Goal: Task Accomplishment & Management: Manage account settings

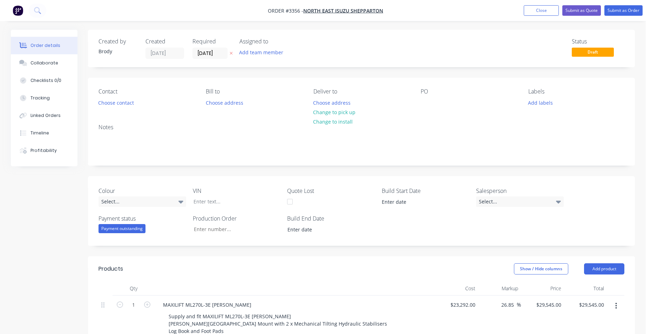
scroll to position [175, 0]
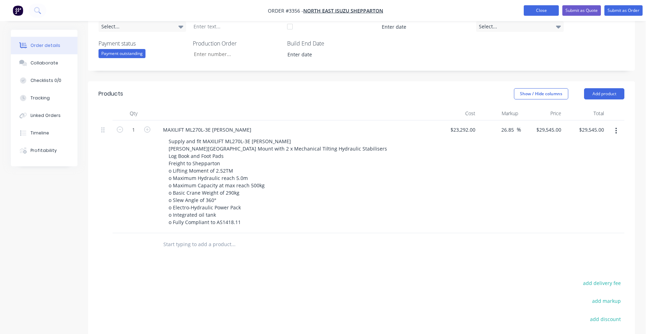
click at [540, 15] on button "Close" at bounding box center [540, 10] width 35 height 11
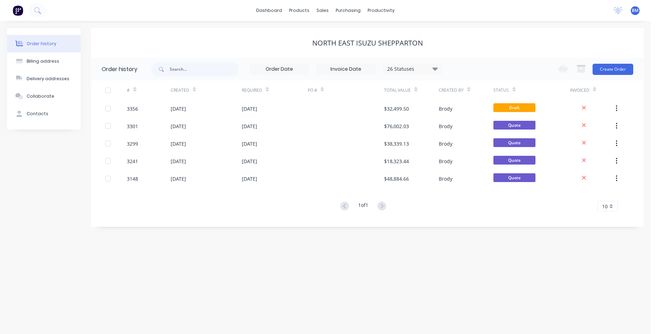
drag, startPoint x: 155, startPoint y: 36, endPoint x: 195, endPoint y: 36, distance: 41.0
click at [155, 36] on div "North East Isuzu Shepparton" at bounding box center [367, 43] width 552 height 30
click at [40, 8] on icon at bounding box center [37, 10] width 7 height 7
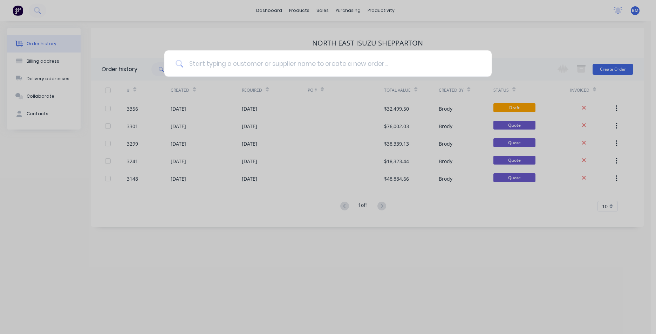
click at [278, 68] on input at bounding box center [331, 63] width 297 height 26
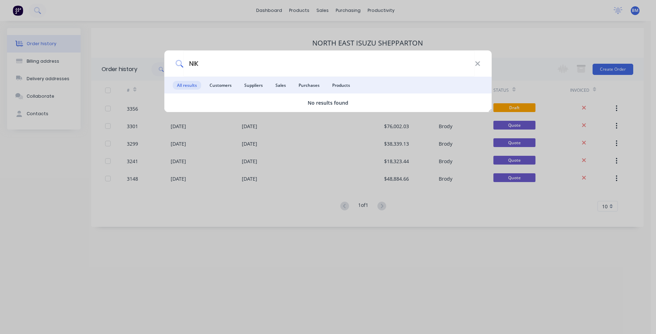
click at [81, 88] on div "NIK All results Customers Suppliers Sales Purchases Products No results found" at bounding box center [328, 167] width 656 height 334
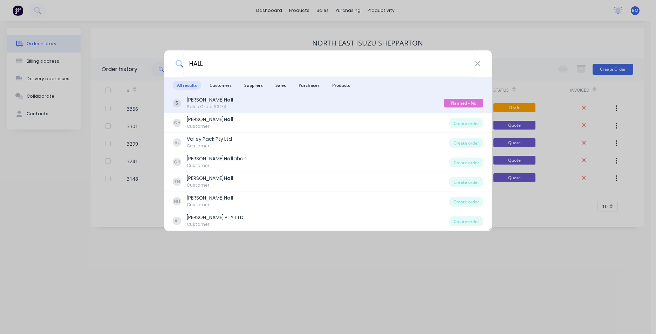
type input "HALL"
click at [252, 103] on div "[PERSON_NAME] Sales Order #3174" at bounding box center [308, 103] width 271 height 14
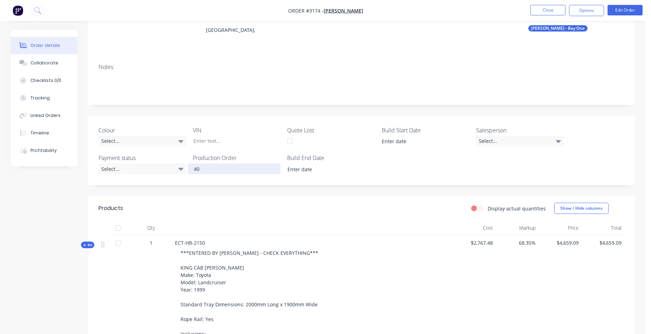
scroll to position [105, 0]
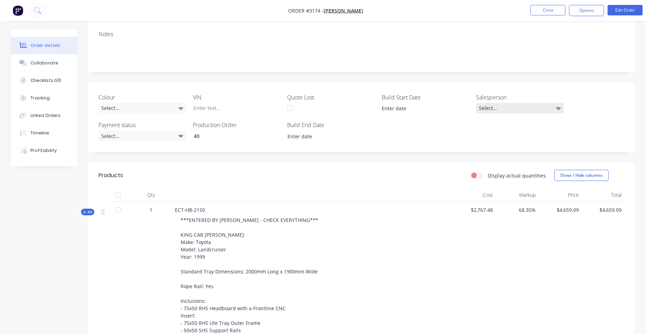
click at [541, 111] on div "Select..." at bounding box center [520, 108] width 88 height 11
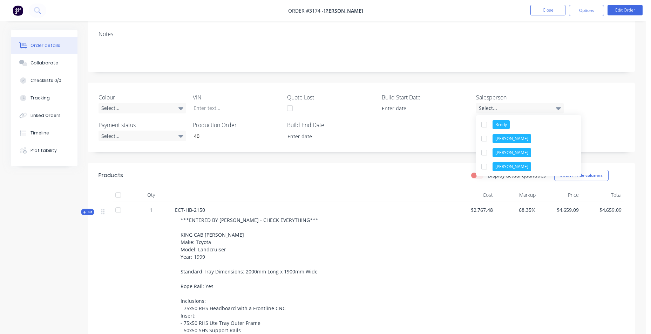
click at [582, 100] on div "Colour Select... VIN Quote Lost Build Start Date Salesperson Select... Payment …" at bounding box center [361, 118] width 547 height 70
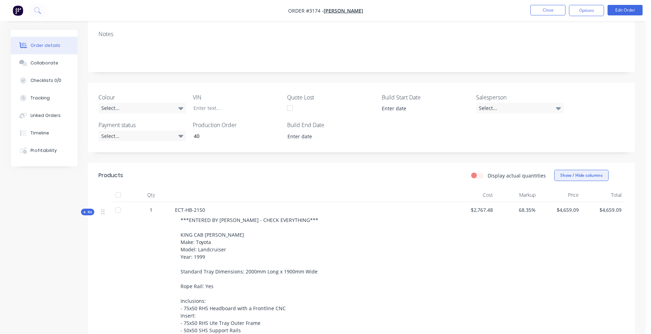
click at [563, 175] on button "Show / Hide columns" at bounding box center [581, 175] width 54 height 11
click at [561, 199] on label "Cost" at bounding box center [563, 198] width 12 height 6
click at [557, 195] on input "Cost" at bounding box center [557, 195] width 0 height 0
click at [560, 207] on label "Markup" at bounding box center [563, 208] width 12 height 6
click at [557, 205] on input "Markup" at bounding box center [557, 205] width 0 height 0
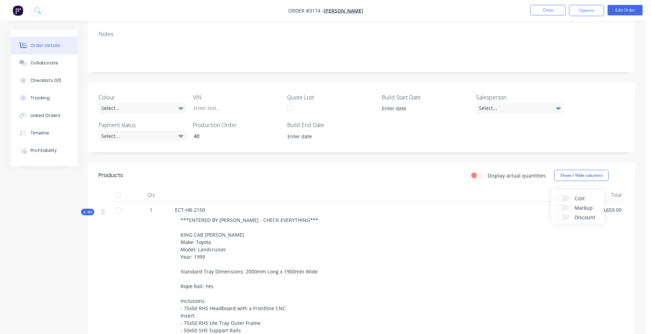
click at [596, 112] on div "Colour Select... VIN Quote Lost Build Start Date Salesperson Select... Payment …" at bounding box center [361, 118] width 547 height 70
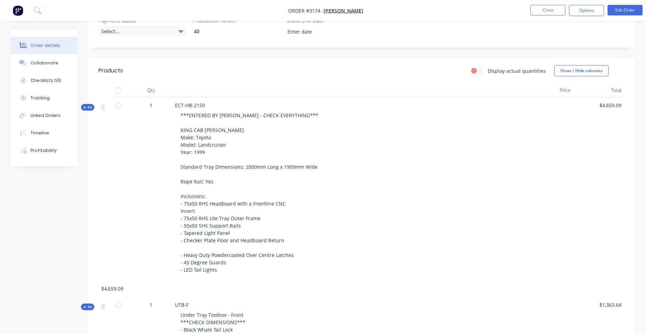
scroll to position [210, 0]
click at [243, 112] on span "***ENTERED BY [PERSON_NAME] - CHECK EVERYTHING*** KING CAB [PERSON_NAME] Make: …" at bounding box center [249, 192] width 138 height 161
click at [285, 112] on span "***ENTERED BY [PERSON_NAME] - CHECK EVERYTHING*** KING CAB [PERSON_NAME] Make: …" at bounding box center [249, 192] width 138 height 161
click at [616, 12] on button "Edit Order" at bounding box center [624, 10] width 35 height 11
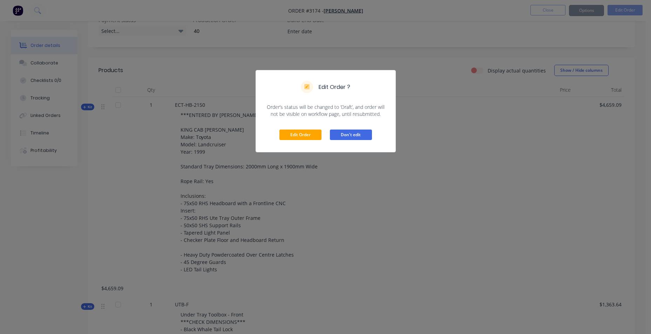
click at [341, 134] on button "Don't edit" at bounding box center [351, 135] width 42 height 11
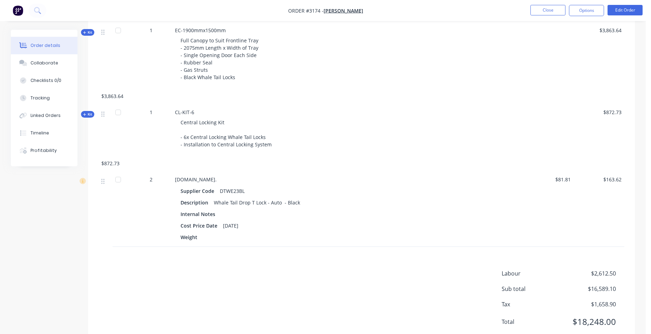
scroll to position [1134, 0]
